Goal: Complete application form: Complete application form

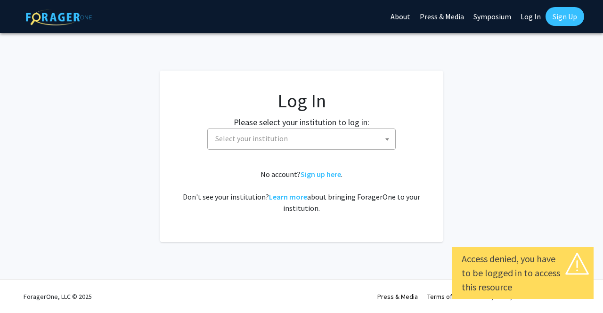
select select
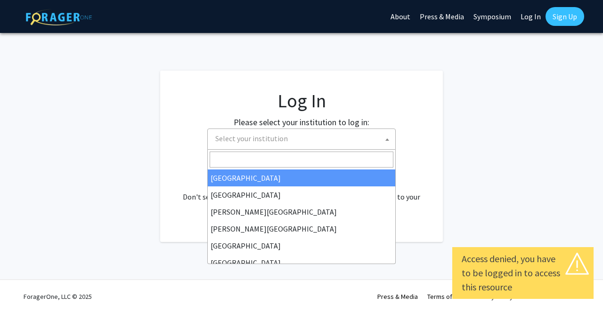
click at [289, 141] on span "Select your institution" at bounding box center [303, 138] width 184 height 19
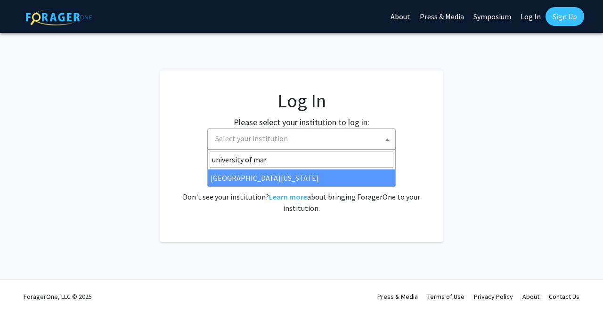
type input "university of mar"
select select "31"
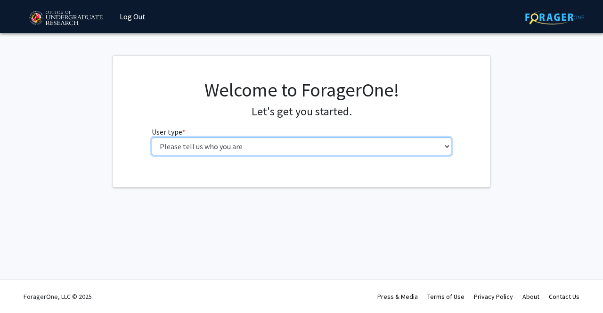
click at [236, 145] on select "Please tell us who you are Undergraduate Student Master's Student Doctoral Cand…" at bounding box center [302, 146] width 300 height 18
select select "1: undergrad"
click at [152, 137] on select "Please tell us who you are Undergraduate Student Master's Student Doctoral Cand…" at bounding box center [302, 146] width 300 height 18
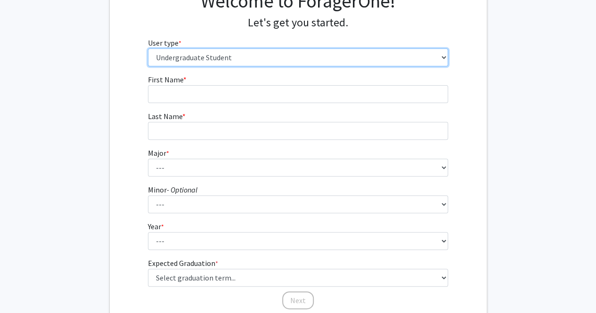
scroll to position [87, 0]
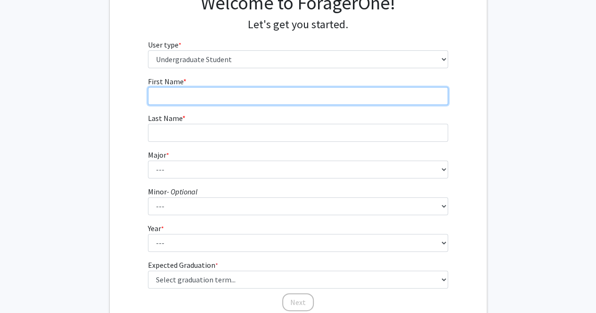
click at [241, 96] on input "First Name * required" at bounding box center [298, 96] width 300 height 18
type input "Layan"
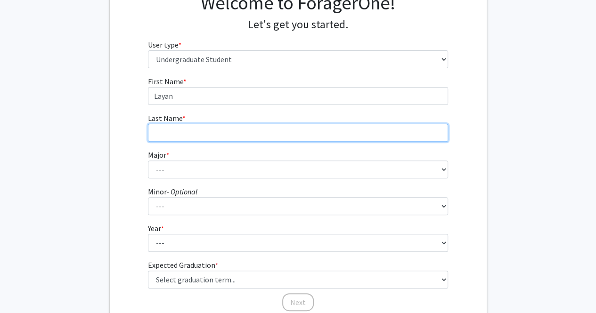
click at [208, 129] on input "Last Name * required" at bounding box center [298, 133] width 300 height 18
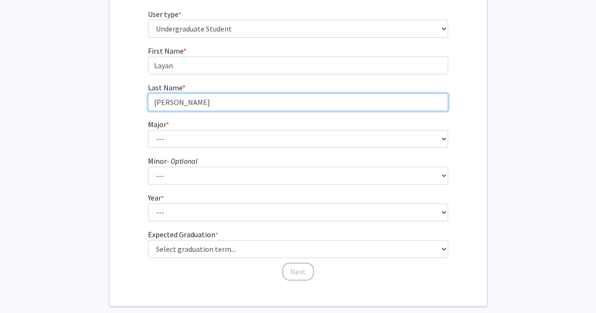
scroll to position [118, 0]
type input "Atiya"
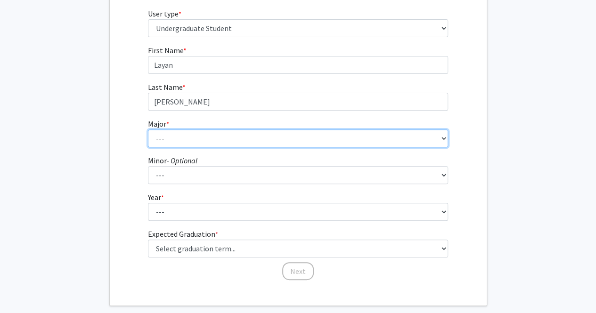
click at [426, 131] on select "--- Accounting Aerospace Engineering African American and Africana Studies Agri…" at bounding box center [298, 138] width 300 height 18
select select "56: 2357"
click at [290, 138] on select "--- Accounting Aerospace Engineering African American and Africana Studies Agri…" at bounding box center [298, 138] width 300 height 18
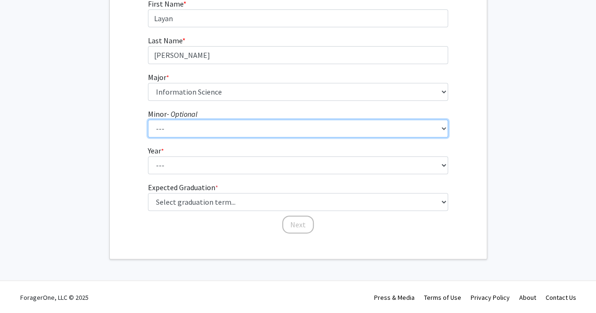
click at [258, 125] on select "--- Actuarial Mathematics Advanced Cybersecurity Experience for Students Africa…" at bounding box center [298, 129] width 300 height 18
select select "16: 1819"
click at [227, 130] on select "--- Actuarial Mathematics Advanced Cybersecurity Experience for Students Africa…" at bounding box center [298, 129] width 300 height 18
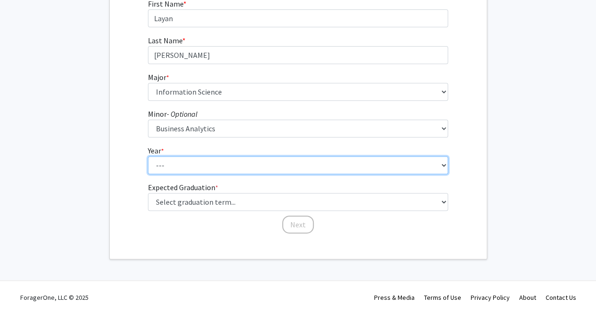
click at [187, 169] on select "--- First-year Sophomore Junior Senior Postbaccalaureate Certificate" at bounding box center [298, 165] width 300 height 18
select select "4: senior"
click at [148, 156] on select "--- First-year Sophomore Junior Senior Postbaccalaureate Certificate" at bounding box center [298, 165] width 300 height 18
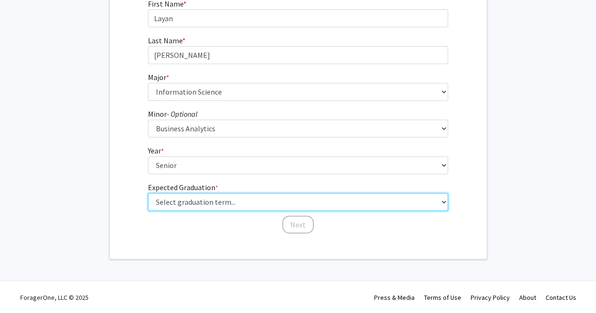
click at [191, 194] on select "Select graduation term... Spring 2025 Summer 2025 Fall 2025 Winter 2025 Spring …" at bounding box center [298, 202] width 300 height 18
select select "5: spring_2026"
click at [148, 193] on select "Select graduation term... Spring 2025 Summer 2025 Fall 2025 Winter 2025 Spring …" at bounding box center [298, 202] width 300 height 18
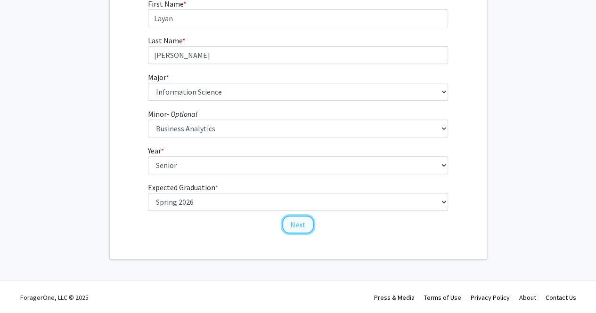
click at [300, 226] on button "Next" at bounding box center [298, 225] width 32 height 18
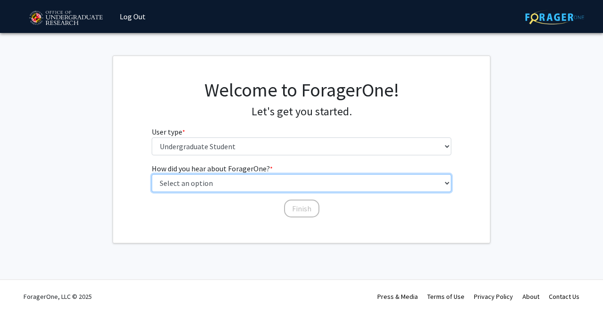
click at [260, 182] on select "Select an option Peer/student recommendation Faculty/staff recommendation Unive…" at bounding box center [302, 183] width 300 height 18
select select "2: faculty_recommendation"
click at [152, 174] on select "Select an option Peer/student recommendation Faculty/staff recommendation Unive…" at bounding box center [302, 183] width 300 height 18
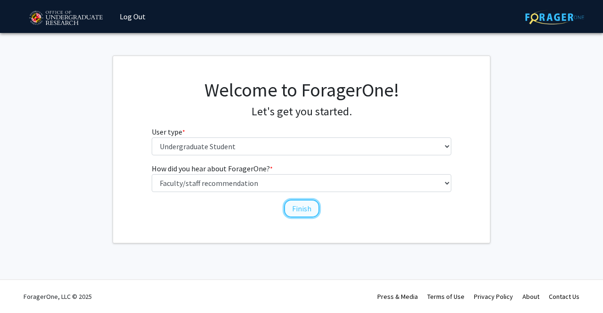
click at [301, 209] on button "Finish" at bounding box center [301, 209] width 35 height 18
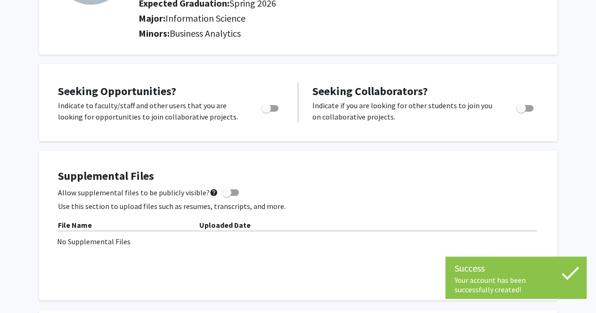
scroll to position [129, 0]
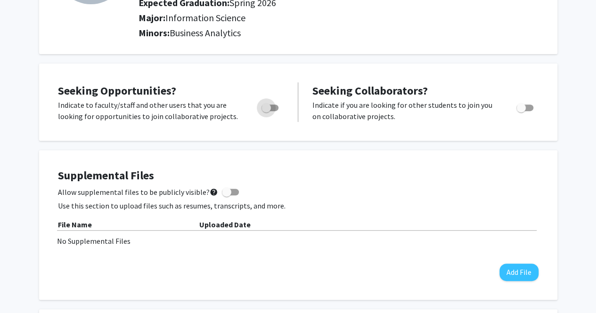
click at [261, 106] on span "Toggle" at bounding box center [265, 107] width 9 height 9
click at [266, 111] on input "Are you actively seeking opportunities?" at bounding box center [266, 111] width 0 height 0
click at [261, 106] on span "Toggle" at bounding box center [269, 108] width 17 height 7
click at [266, 111] on input "Are you actively seeking opportunities?" at bounding box center [266, 111] width 0 height 0
checkbox input "false"
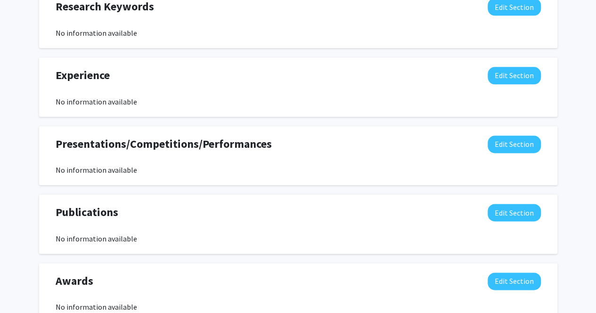
scroll to position [585, 0]
